Goal: Information Seeking & Learning: Find specific fact

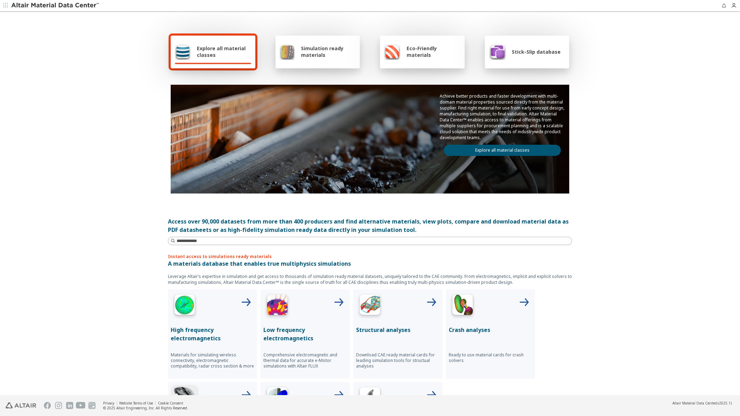
click at [474, 318] on div at bounding box center [491, 306] width 84 height 28
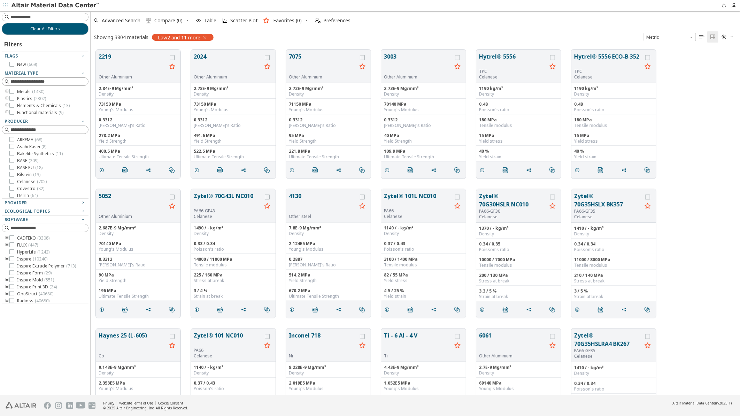
scroll to position [345, 643]
click at [7, 98] on icon "toogle group" at bounding box center [7, 99] width 5 height 6
click at [17, 105] on icon "toogle group" at bounding box center [17, 106] width 5 height 6
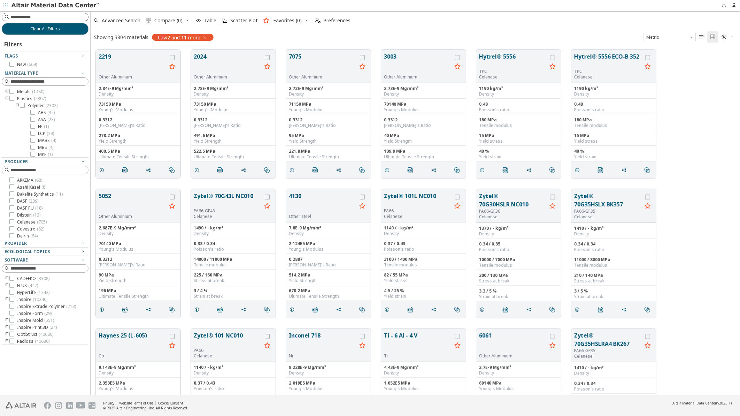
click at [31, 16] on input at bounding box center [49, 17] width 78 height 7
type input "***"
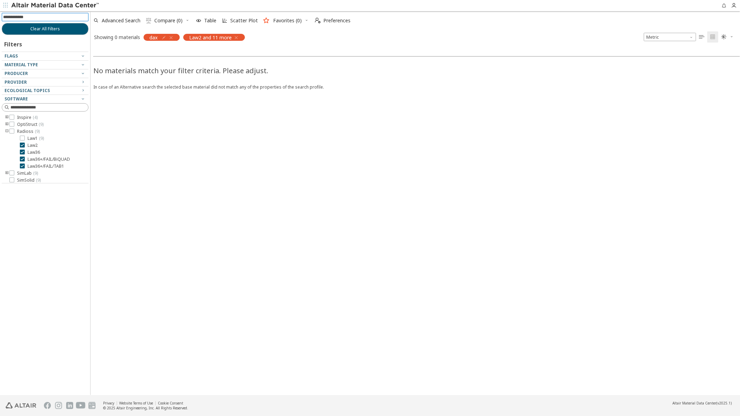
click at [238, 37] on icon "button" at bounding box center [236, 38] width 6 height 6
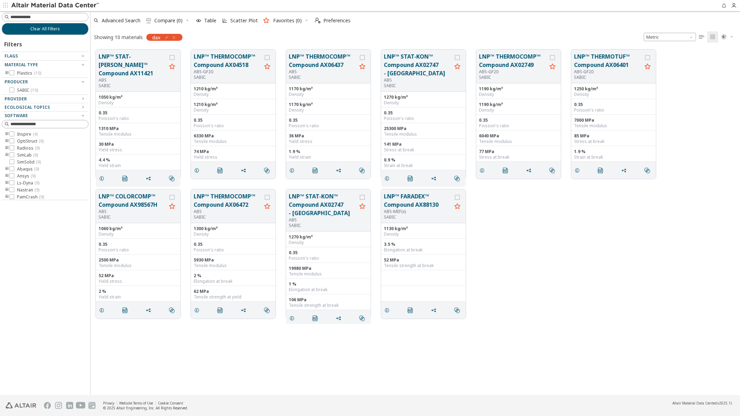
scroll to position [345, 643]
